Goal: Transaction & Acquisition: Purchase product/service

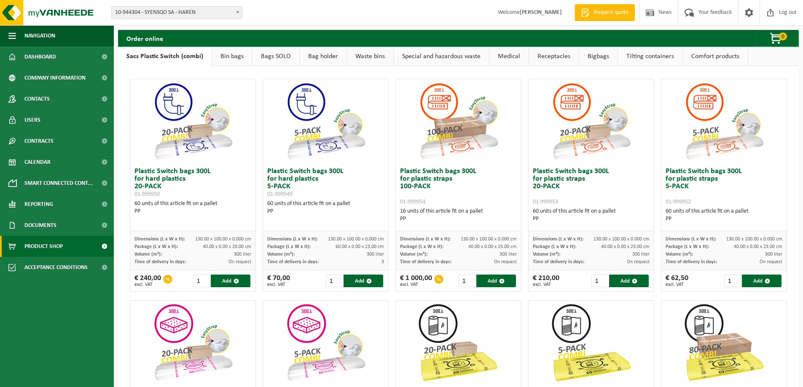
click at [42, 243] on span "Product Shop" at bounding box center [43, 246] width 38 height 21
click at [381, 59] on link "Waste bins" at bounding box center [370, 56] width 46 height 19
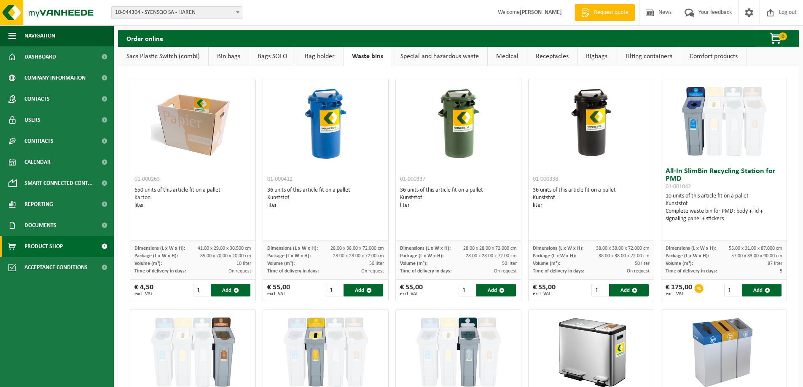
click at [428, 54] on link "Special and hazardous waste" at bounding box center [439, 56] width 95 height 19
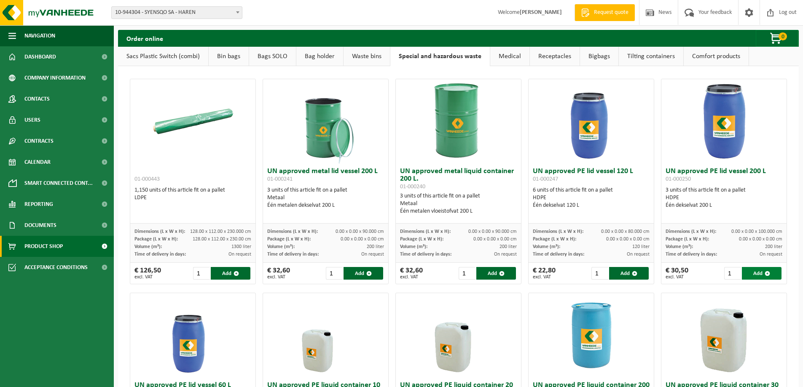
click at [745, 273] on button "Add" at bounding box center [762, 273] width 40 height 13
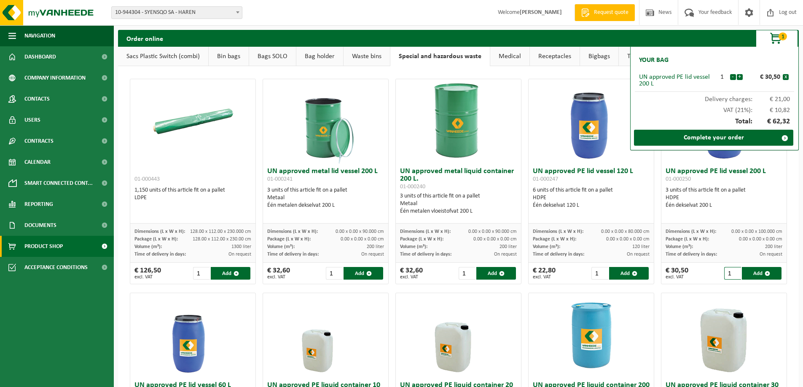
click at [727, 273] on input "1" at bounding box center [732, 273] width 17 height 13
click at [728, 271] on input "2" at bounding box center [732, 273] width 17 height 13
click at [753, 276] on button "Add" at bounding box center [762, 273] width 40 height 13
type input "1"
click at [714, 139] on link "Complete your order" at bounding box center [713, 138] width 159 height 16
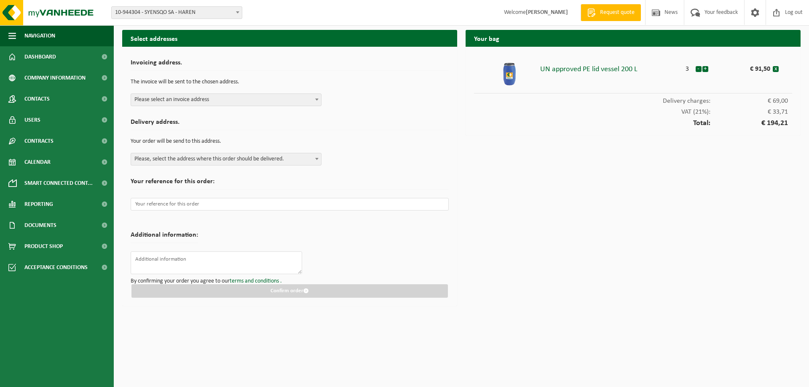
click at [201, 103] on span "Please select an invoice address" at bounding box center [226, 100] width 190 height 12
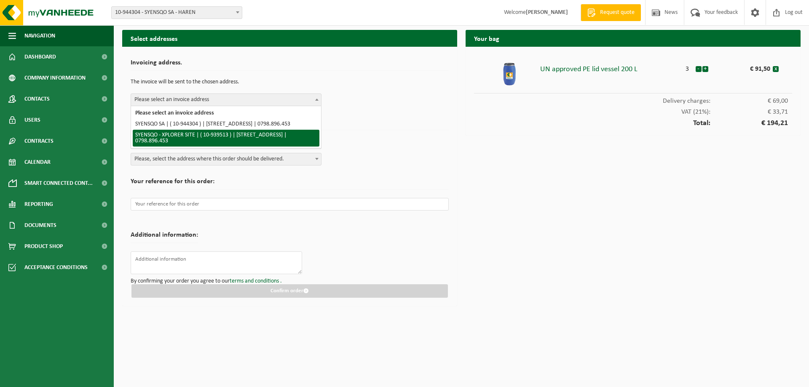
select select "140788"
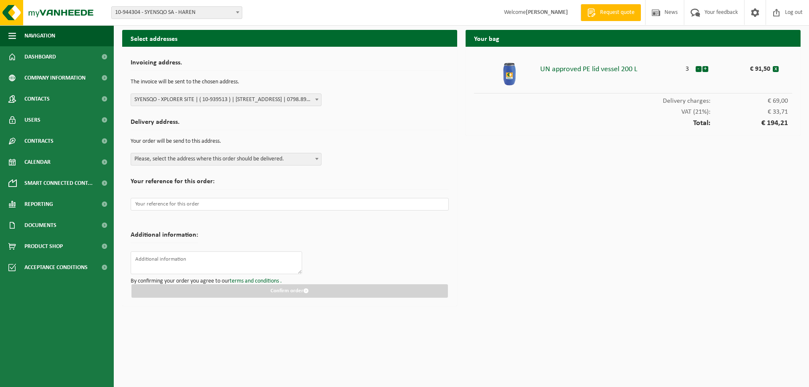
click at [260, 162] on span "Please, select the address where this order should be delivered." at bounding box center [226, 159] width 190 height 12
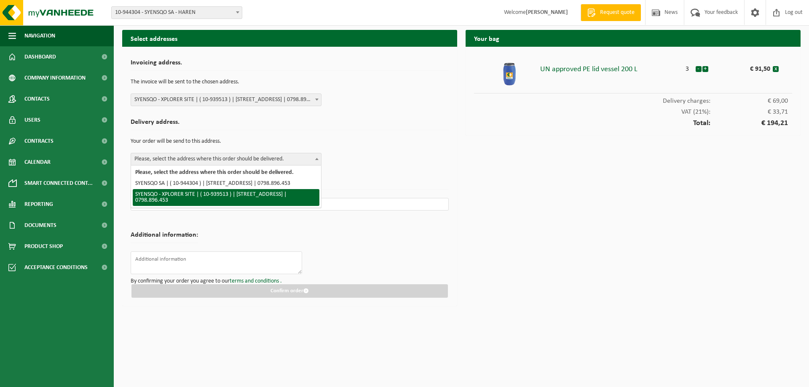
select select "140788"
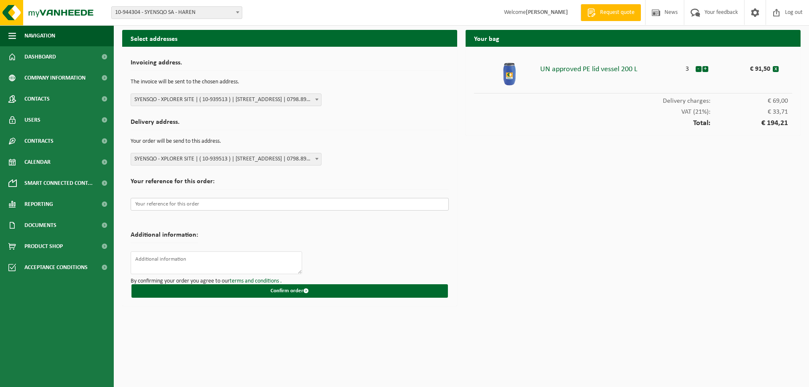
click at [222, 203] on input "text" at bounding box center [290, 204] width 318 height 13
click at [288, 296] on button "Confirm order" at bounding box center [289, 290] width 316 height 13
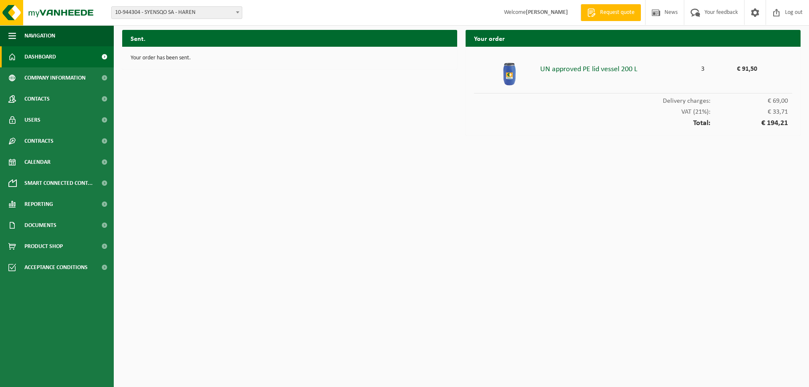
click at [59, 54] on link "Dashboard" at bounding box center [57, 56] width 114 height 21
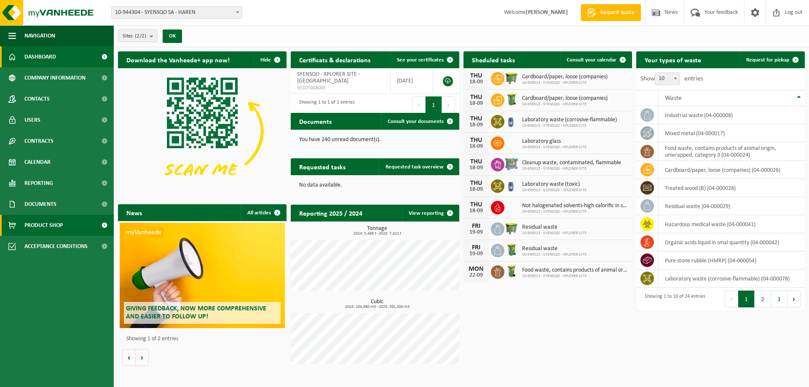
click at [62, 216] on span "Product Shop" at bounding box center [43, 225] width 38 height 21
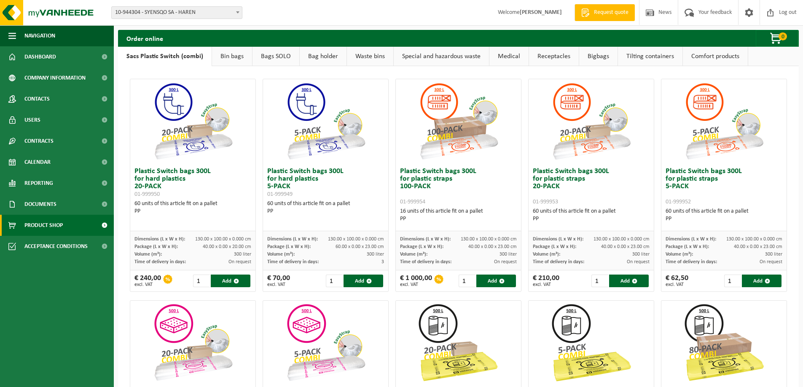
click at [601, 14] on span "Request quote" at bounding box center [611, 12] width 39 height 8
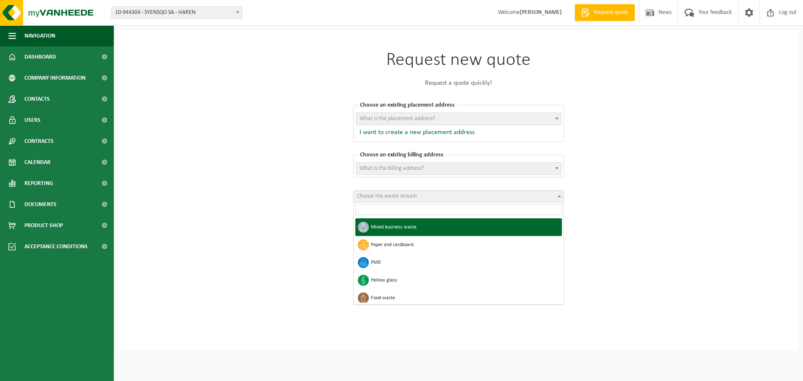
click at [522, 195] on span "Choose the waste stream" at bounding box center [459, 196] width 210 height 12
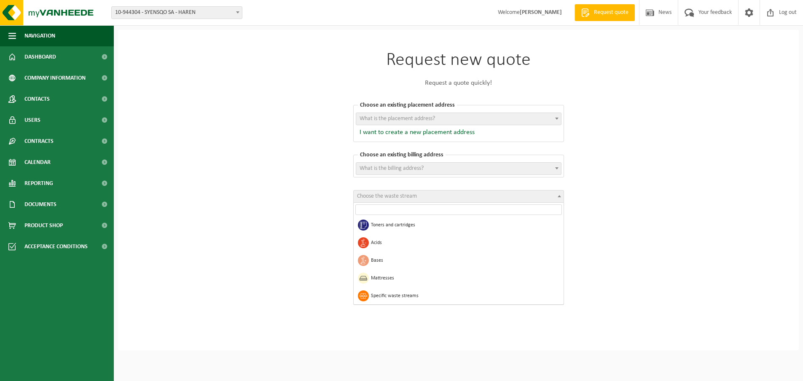
scroll to position [694, 0]
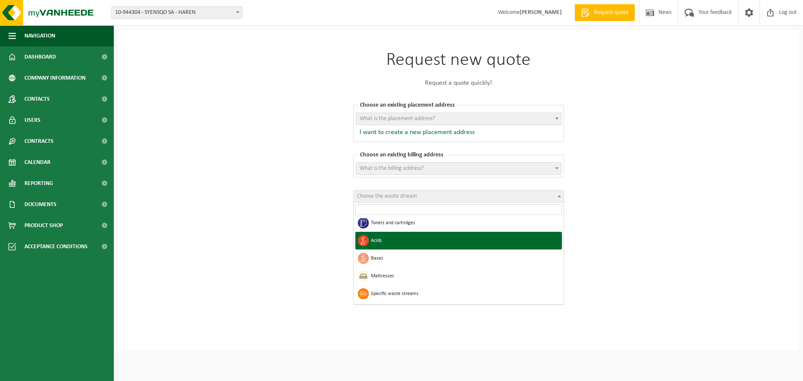
click at [641, 238] on div "Request new quote Request a quote quickly! Choose an existing placement address…" at bounding box center [458, 190] width 681 height 320
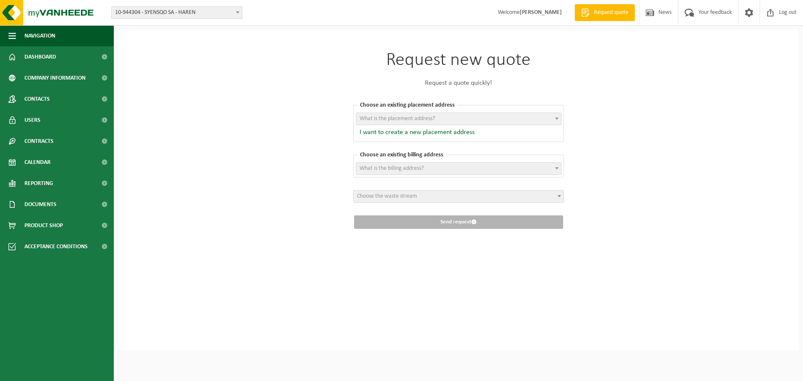
click at [259, 105] on div "Request new quote Request a quote quickly! Choose an existing placement address…" at bounding box center [458, 190] width 681 height 320
click at [63, 56] on link "Dashboard" at bounding box center [57, 56] width 114 height 21
